Goal: Find specific page/section: Find specific page/section

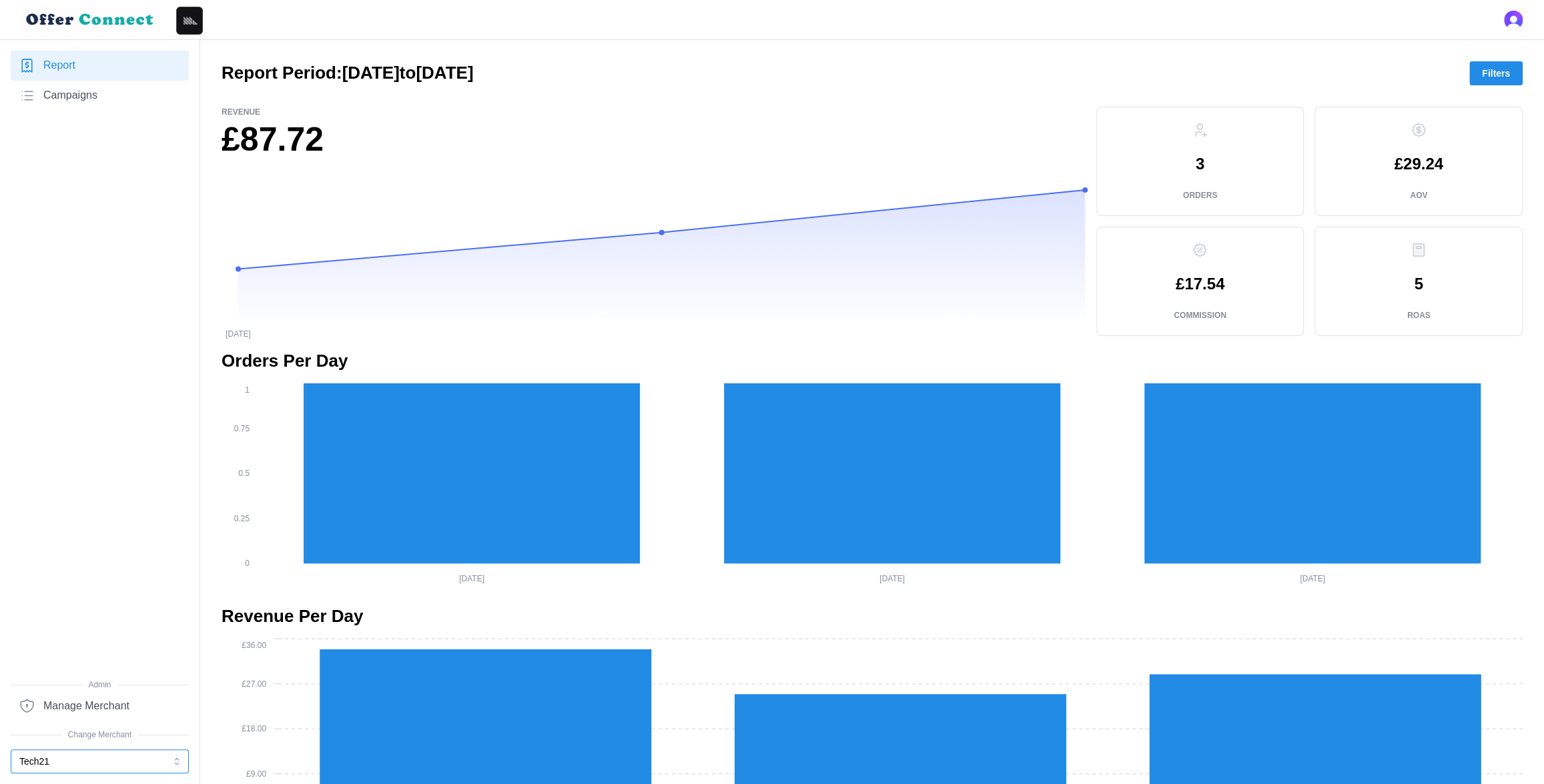
click at [131, 761] on button "Tech21" at bounding box center [99, 762] width 178 height 24
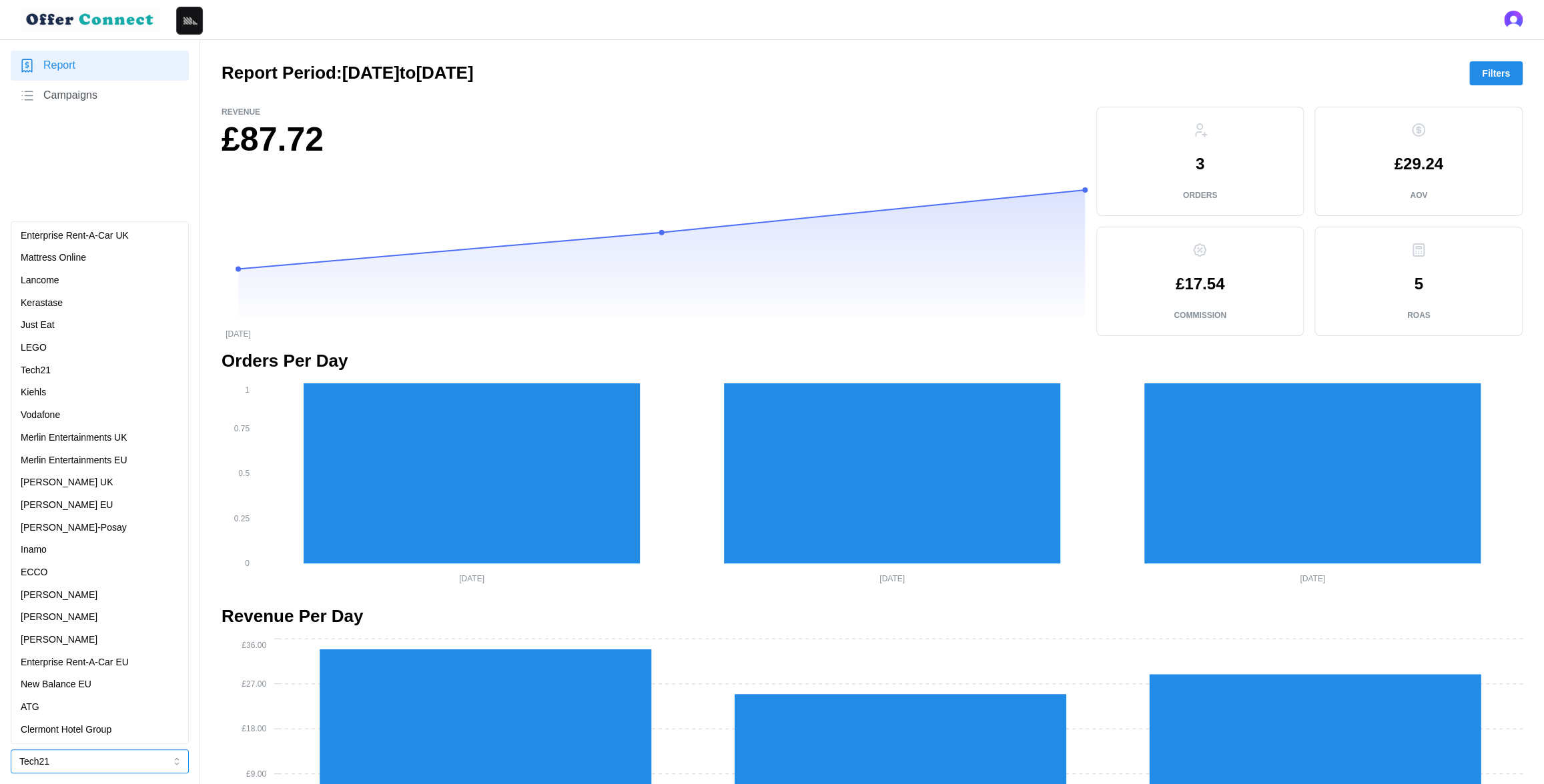
click at [100, 679] on div "New Balance EU" at bounding box center [99, 685] width 158 height 15
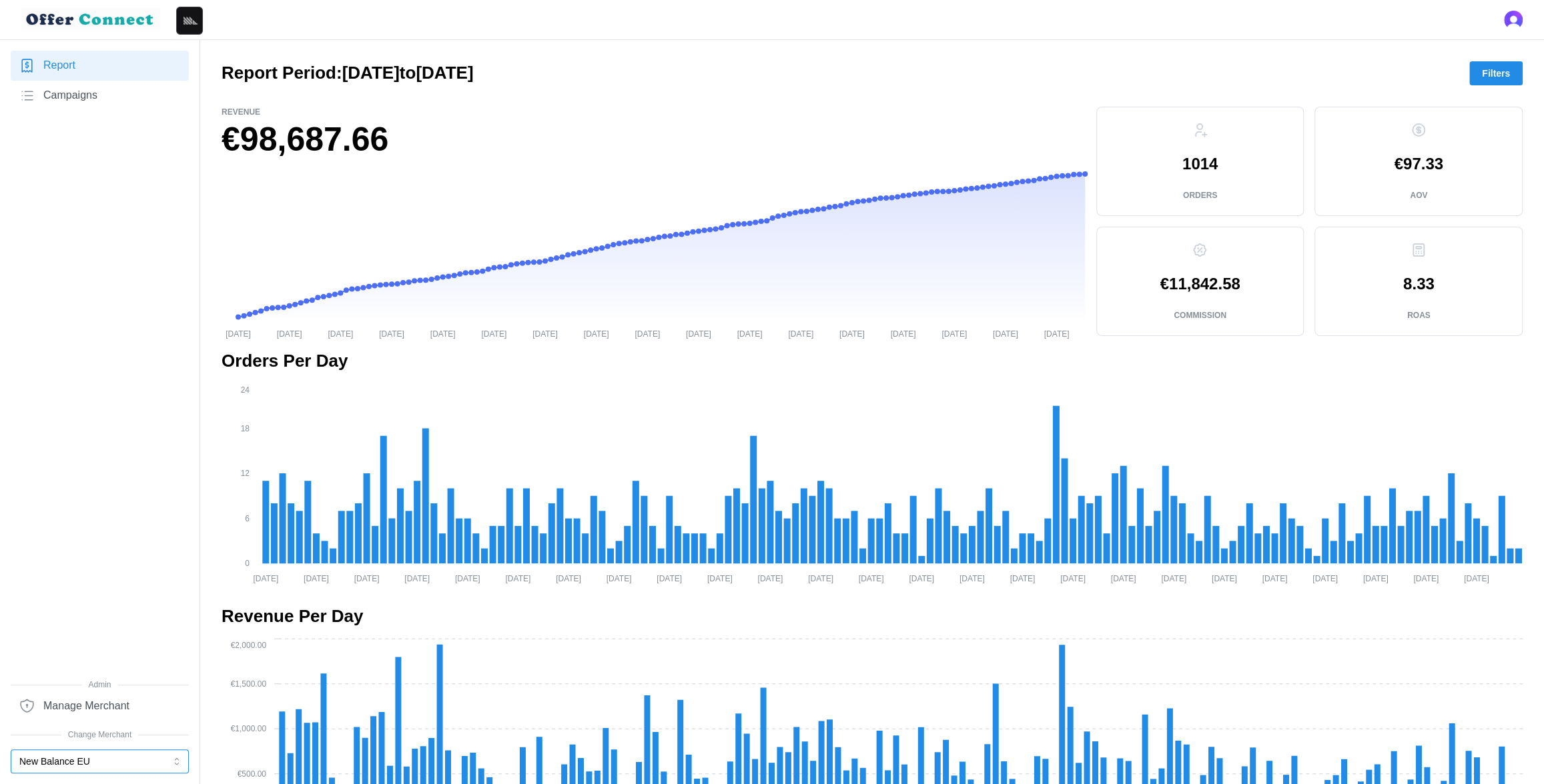
click at [132, 759] on button "New Balance EU" at bounding box center [99, 762] width 178 height 24
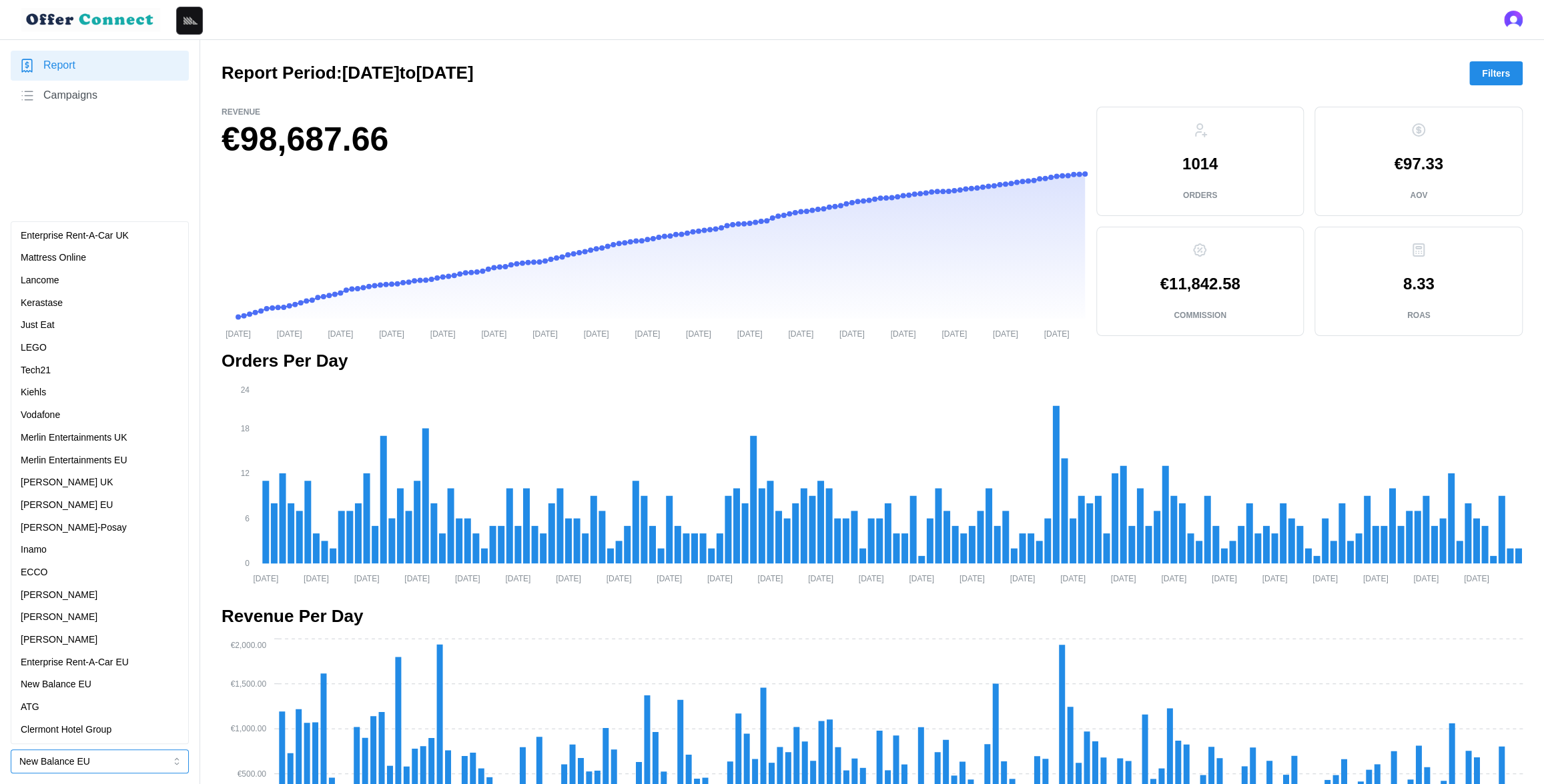
click at [89, 634] on div "[PERSON_NAME]" at bounding box center [99, 640] width 158 height 15
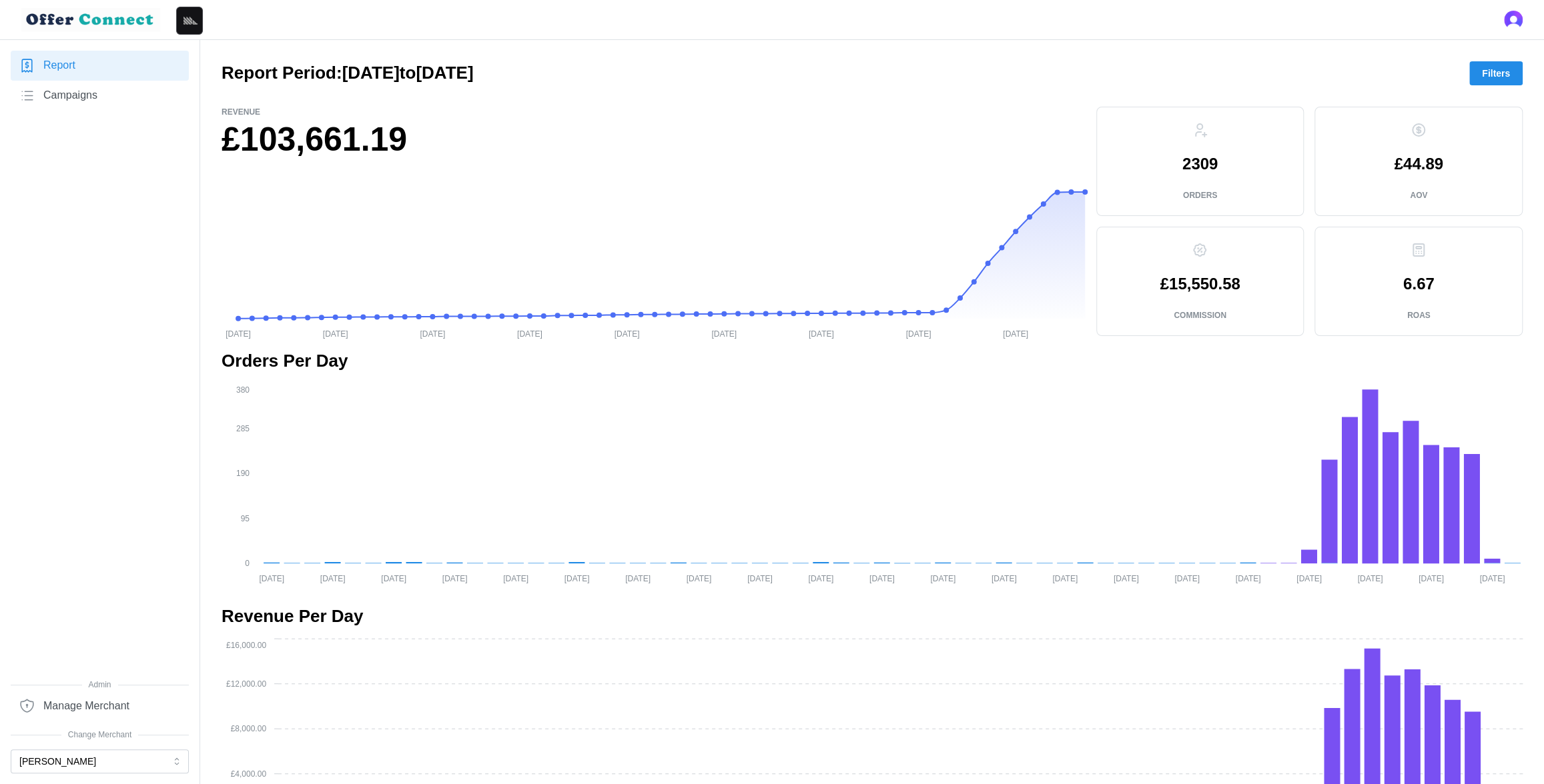
click at [1491, 73] on span "Filters" at bounding box center [1495, 73] width 28 height 22
click at [141, 425] on div "Report Campaigns" at bounding box center [99, 364] width 178 height 628
click at [183, 347] on div "Report Campaigns" at bounding box center [99, 364] width 178 height 628
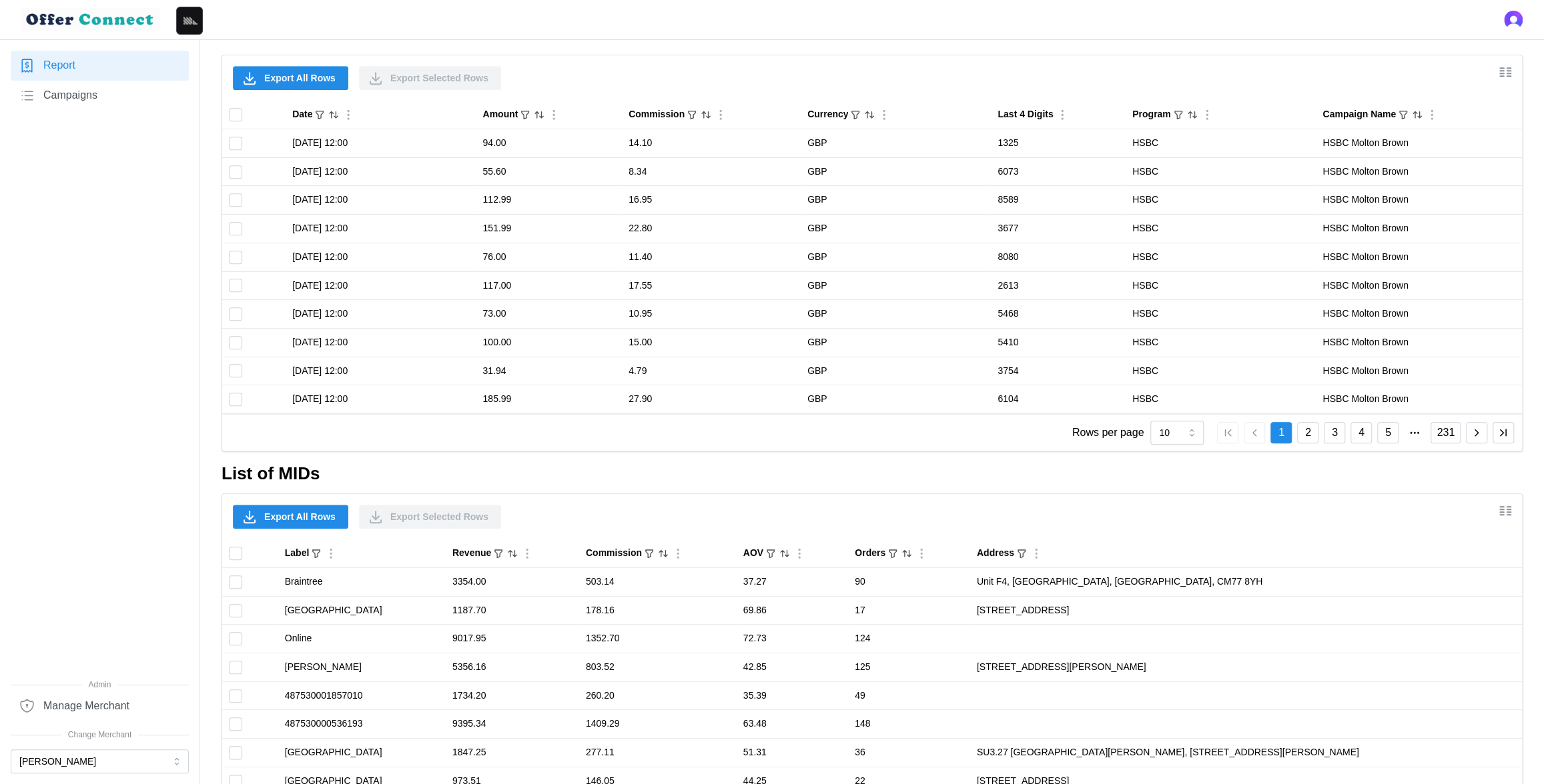
scroll to position [962, 0]
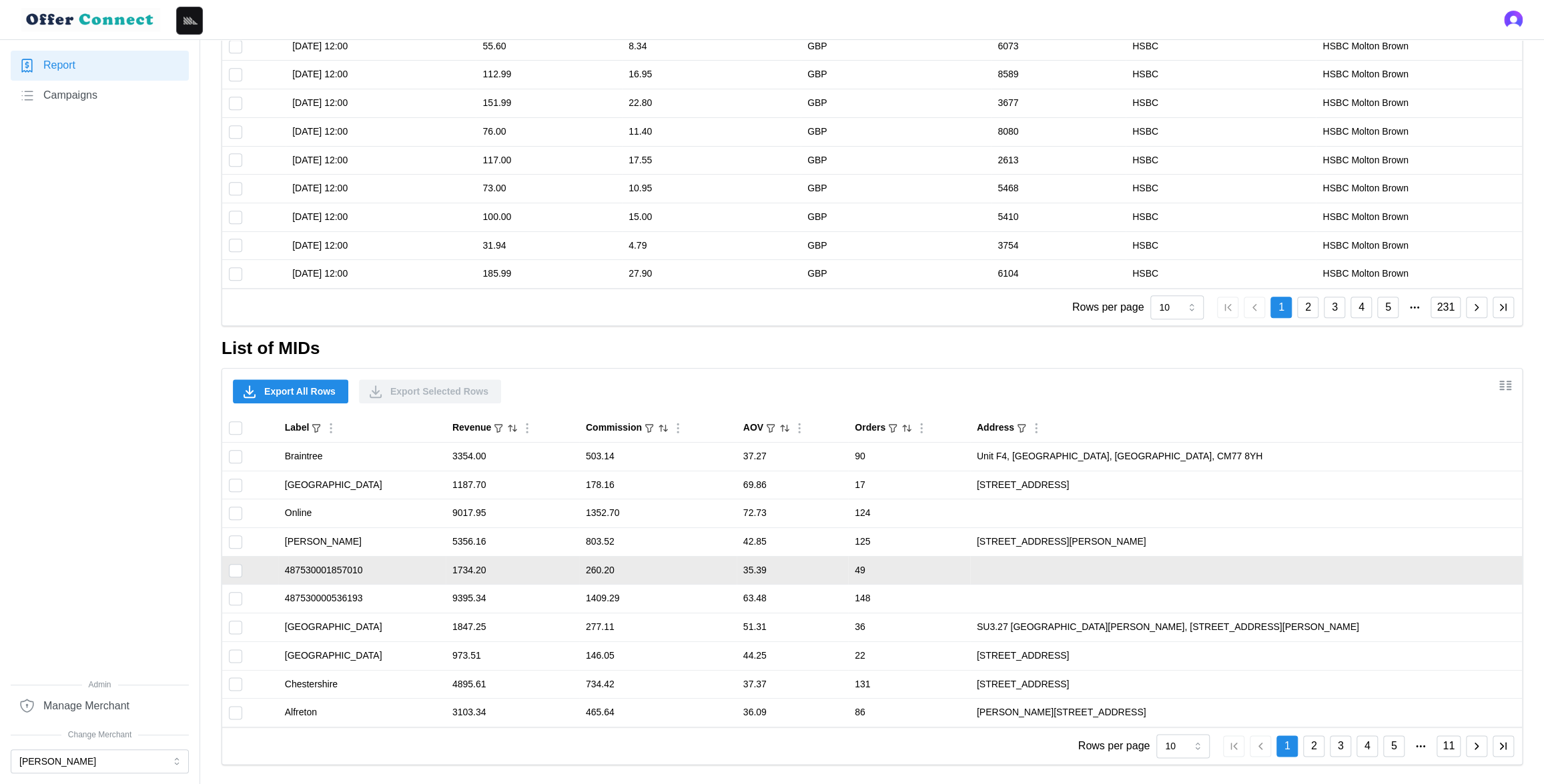
click at [328, 569] on td "487530001857010" at bounding box center [362, 570] width 168 height 28
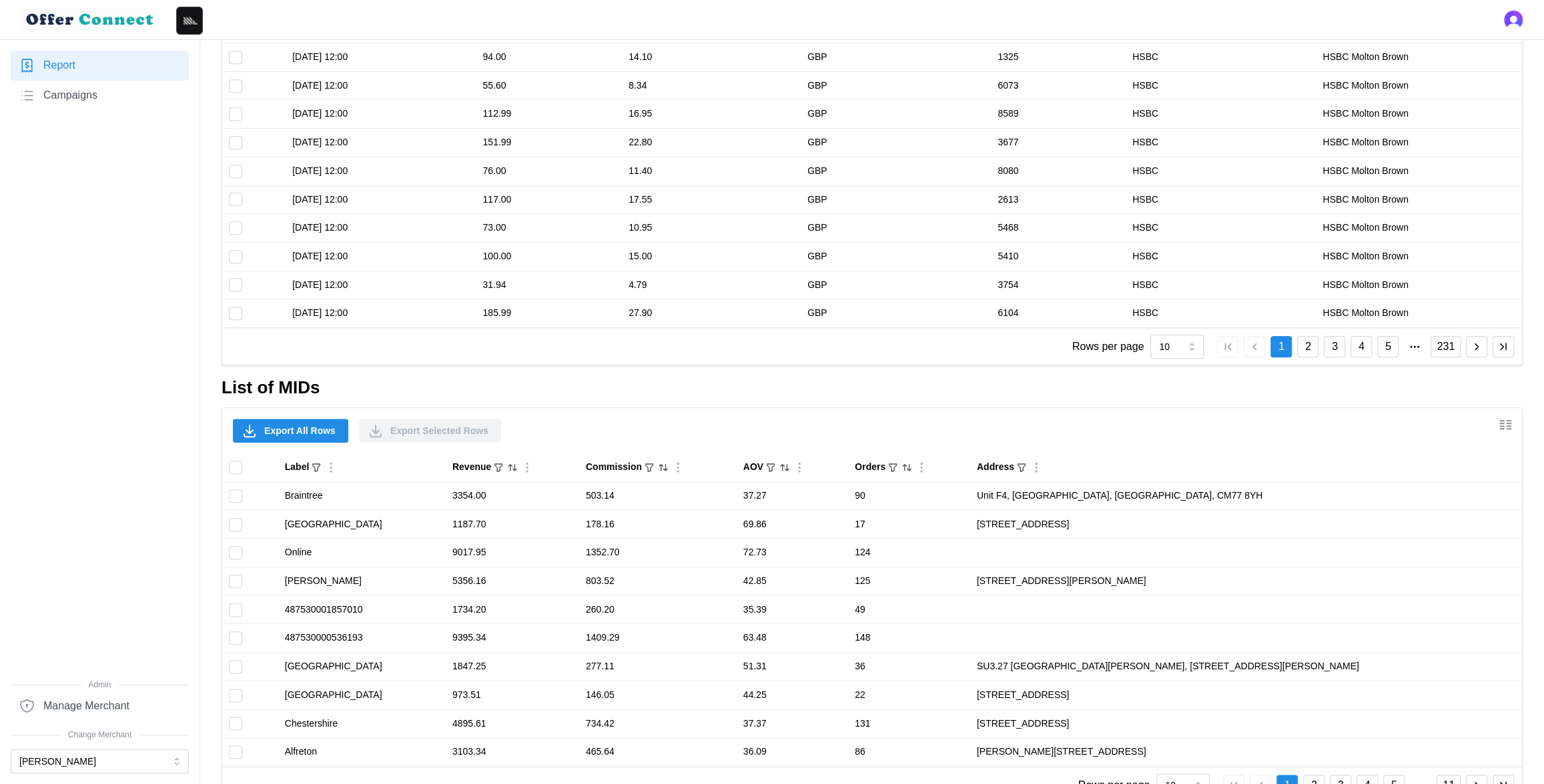
scroll to position [962, 0]
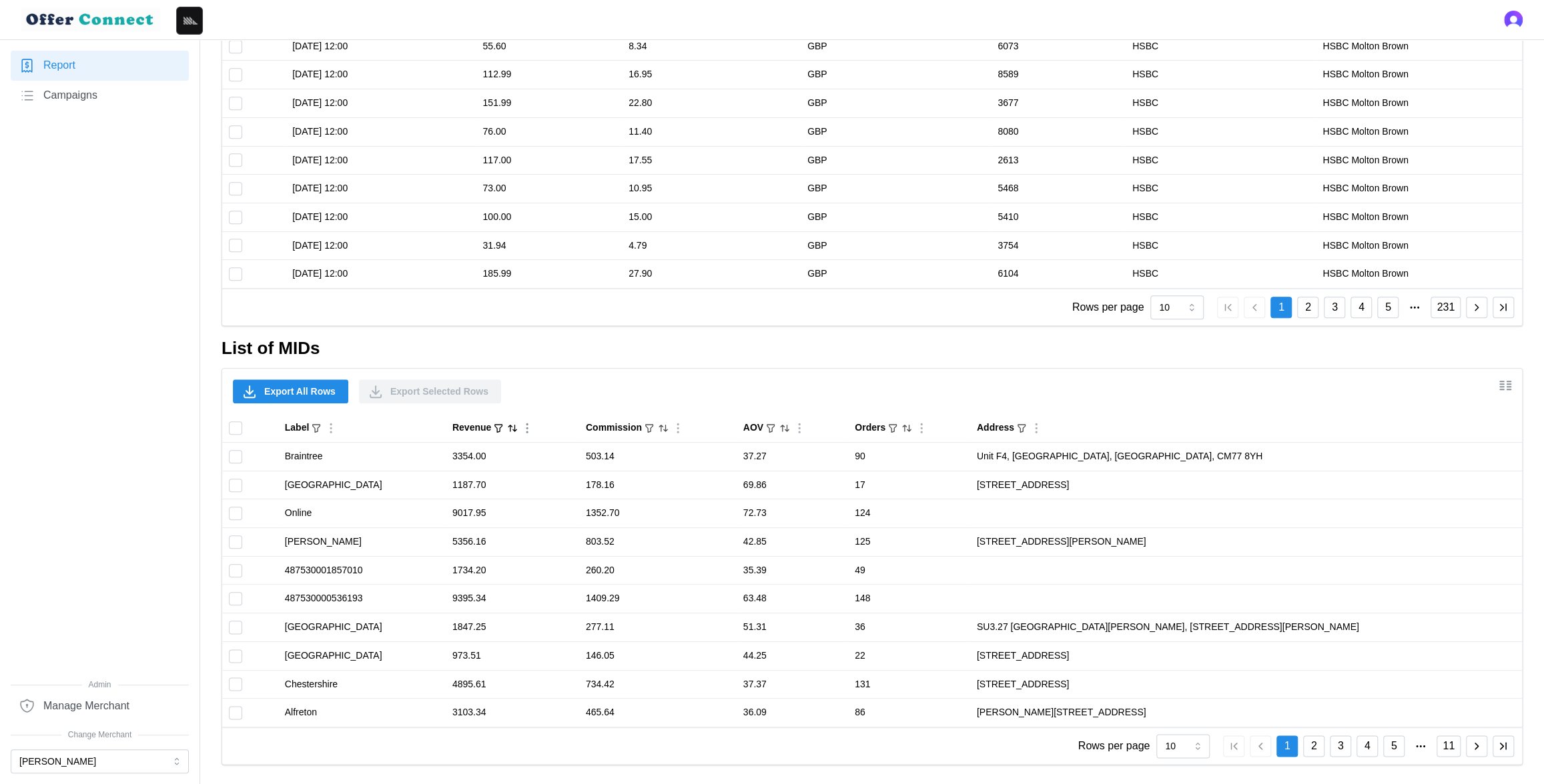
click at [517, 427] on icon "Sort by Revenue descending" at bounding box center [512, 428] width 11 height 11
